Goal: Information Seeking & Learning: Find specific fact

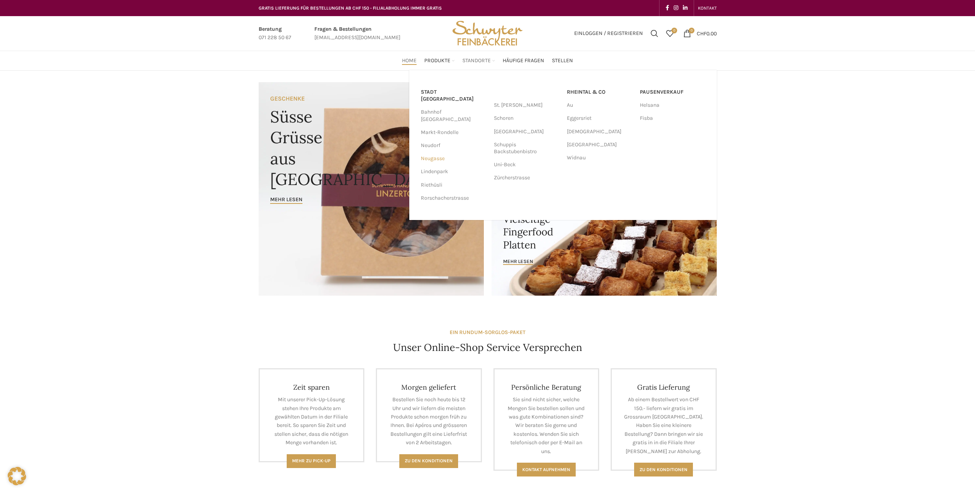
click at [434, 152] on link "Neugasse" at bounding box center [453, 158] width 65 height 13
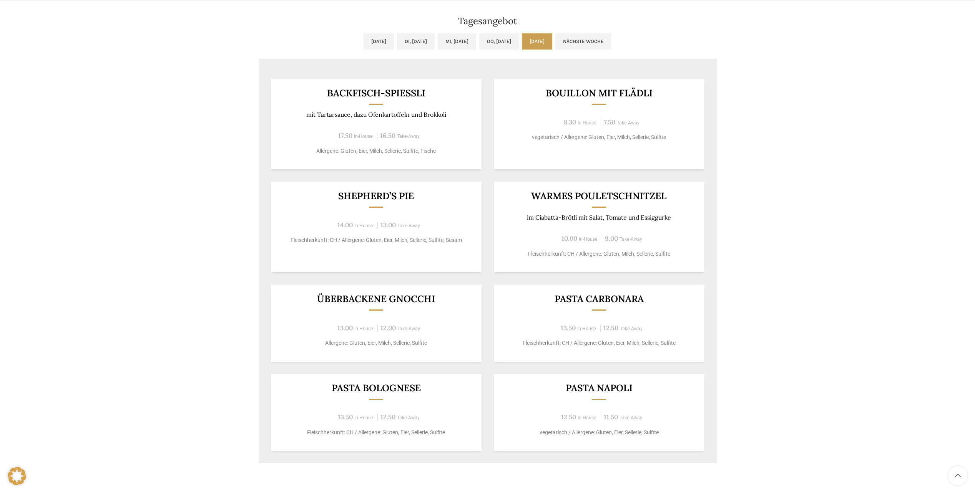
scroll to position [629, 0]
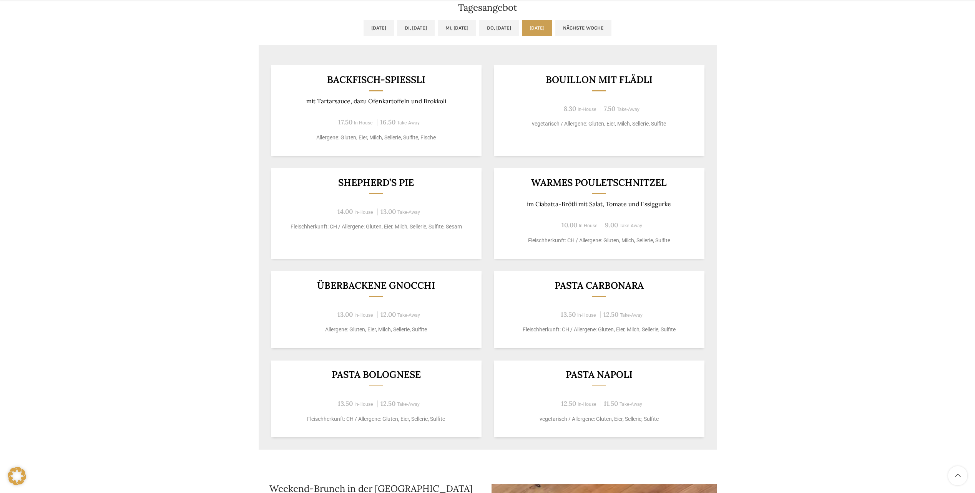
click at [611, 24] on link "Nächste Woche" at bounding box center [583, 28] width 56 height 16
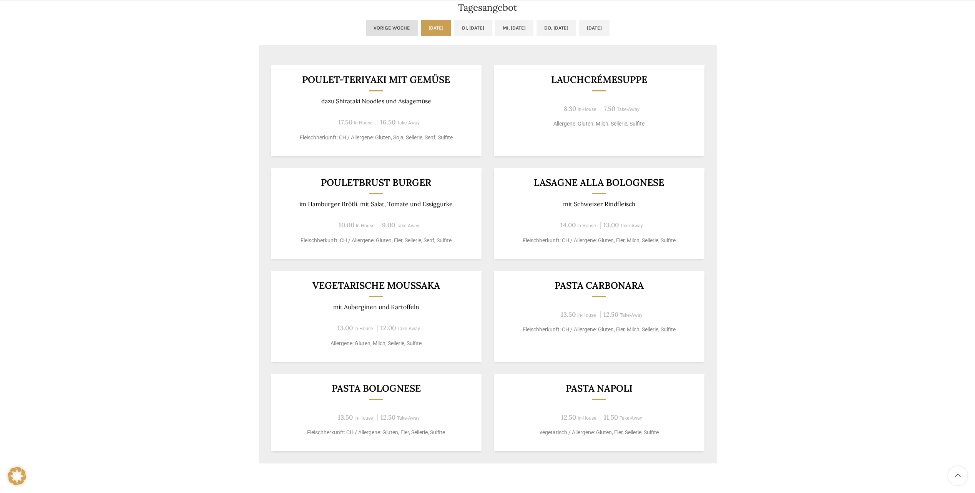
click at [369, 30] on link "Vorige Woche" at bounding box center [392, 28] width 52 height 16
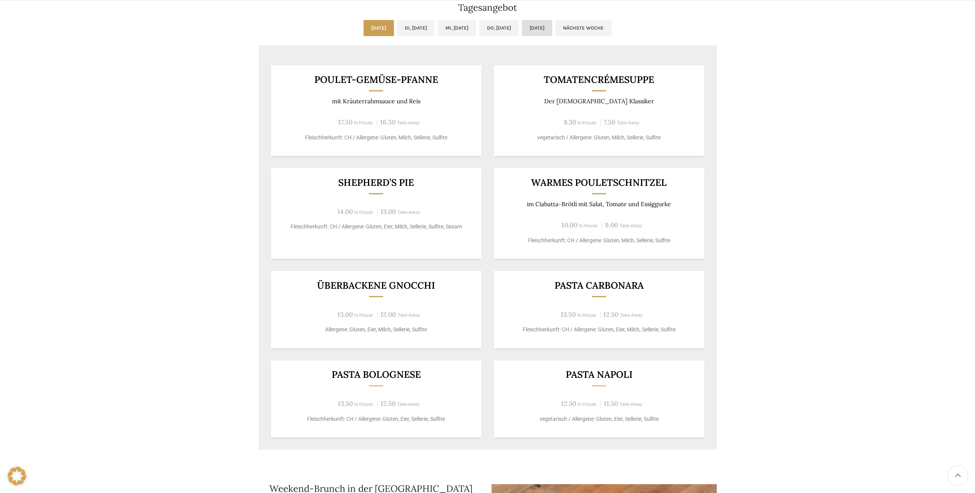
click at [552, 33] on link "[DATE]" at bounding box center [537, 28] width 30 height 16
